Goal: Information Seeking & Learning: Check status

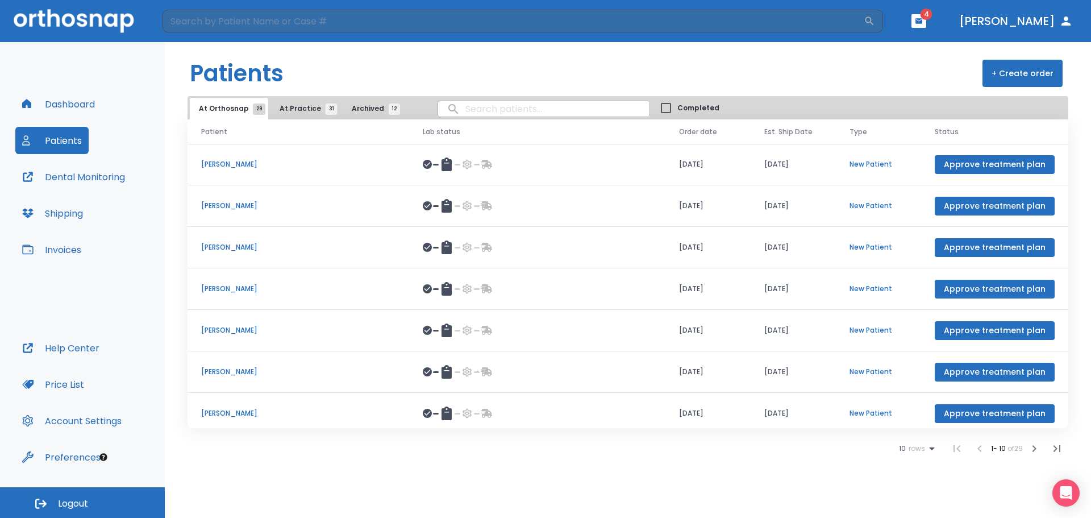
click at [482, 113] on input "search" at bounding box center [543, 109] width 211 height 22
type input "[PERSON_NAME]"
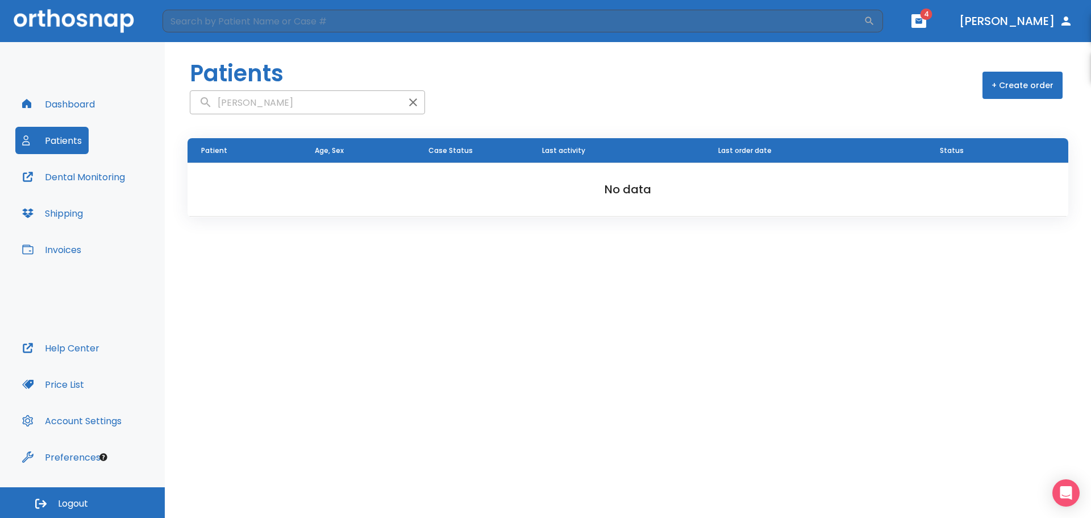
click at [68, 23] on img at bounding box center [74, 20] width 120 height 23
click at [922, 19] on icon "button" at bounding box center [918, 20] width 7 height 5
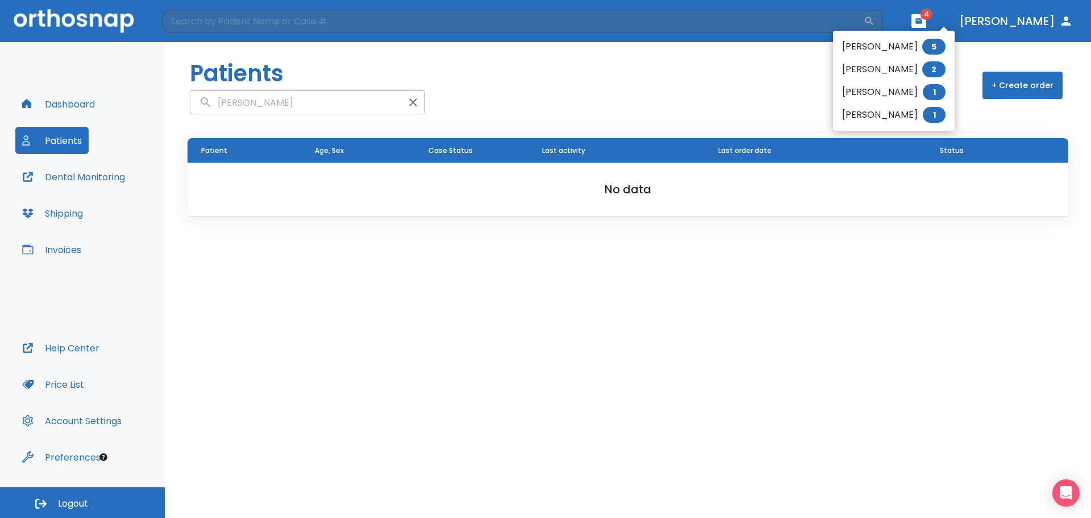
click at [890, 43] on li "[PERSON_NAME] 5" at bounding box center [894, 46] width 122 height 23
